Goal: Find contact information: Find phone

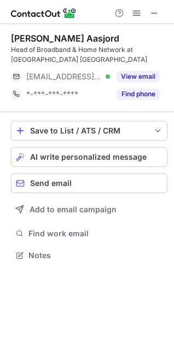
scroll to position [248, 174]
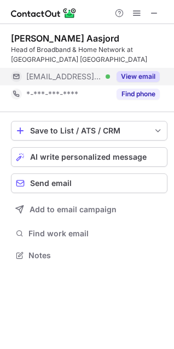
click at [146, 73] on button "View email" at bounding box center [138, 76] width 43 height 11
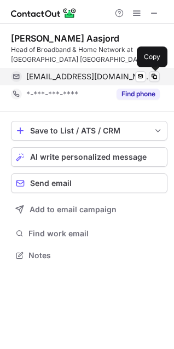
click at [155, 74] on span at bounding box center [154, 76] width 9 height 9
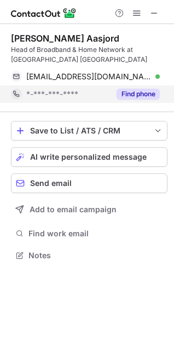
click at [140, 94] on button "Find phone" at bounding box center [138, 94] width 43 height 11
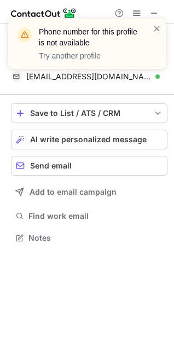
scroll to position [230, 174]
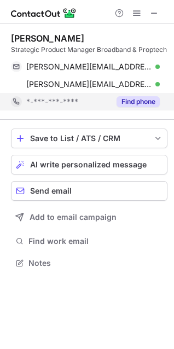
click at [137, 102] on button "Find phone" at bounding box center [138, 101] width 43 height 11
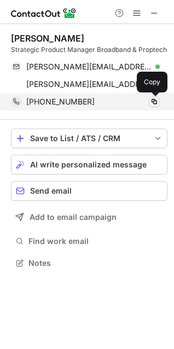
click at [155, 98] on span at bounding box center [154, 101] width 9 height 9
click at [160, 101] on div "[PHONE_NUMBER] Copy" at bounding box center [85, 102] width 149 height 18
click at [155, 101] on span at bounding box center [154, 101] width 9 height 9
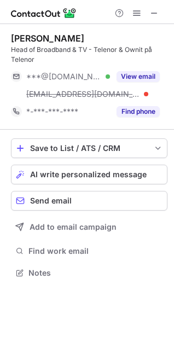
scroll to position [265, 174]
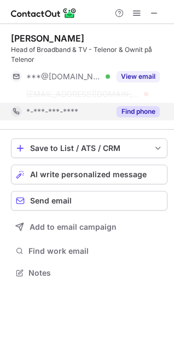
click at [126, 107] on button "Find phone" at bounding box center [138, 111] width 43 height 11
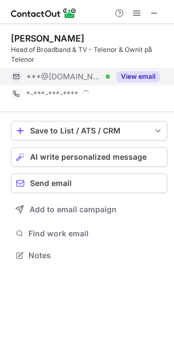
scroll to position [248, 174]
click at [136, 78] on button "View email" at bounding box center [138, 76] width 43 height 11
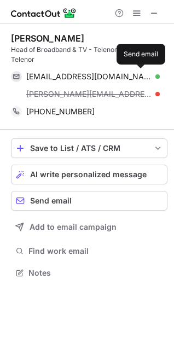
scroll to position [265, 174]
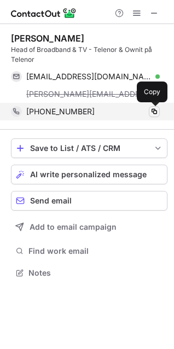
click at [154, 112] on span at bounding box center [154, 111] width 9 height 9
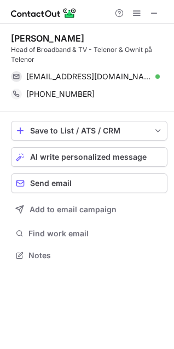
scroll to position [248, 174]
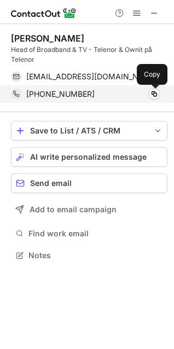
click at [157, 94] on span at bounding box center [154, 94] width 9 height 9
click at [154, 89] on button at bounding box center [154, 94] width 11 height 11
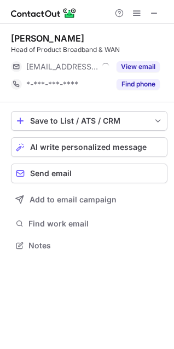
scroll to position [238, 174]
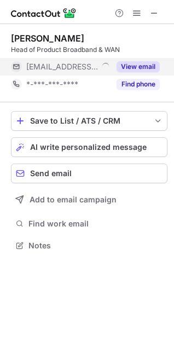
click at [142, 58] on div "View email" at bounding box center [135, 67] width 50 height 18
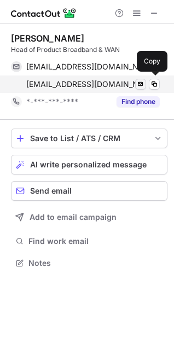
scroll to position [255, 174]
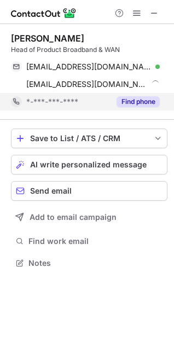
click at [137, 101] on button "Find phone" at bounding box center [138, 101] width 43 height 11
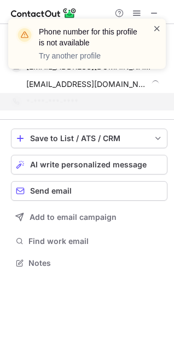
click at [156, 26] on span at bounding box center [157, 28] width 9 height 11
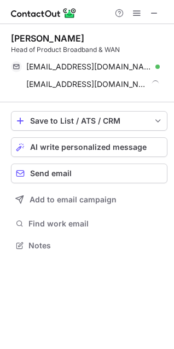
scroll to position [238, 174]
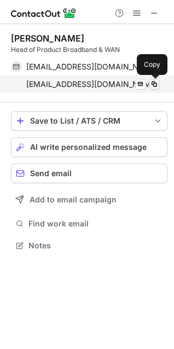
click at [155, 84] on span at bounding box center [154, 84] width 9 height 9
